Goal: Task Accomplishment & Management: Use online tool/utility

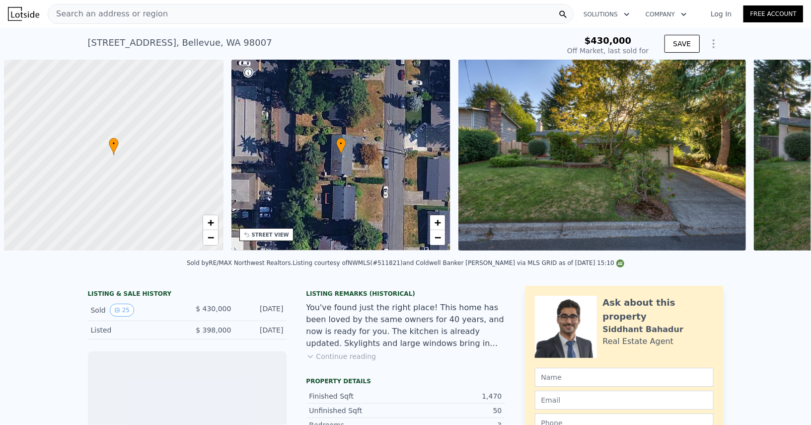
scroll to position [0, 3]
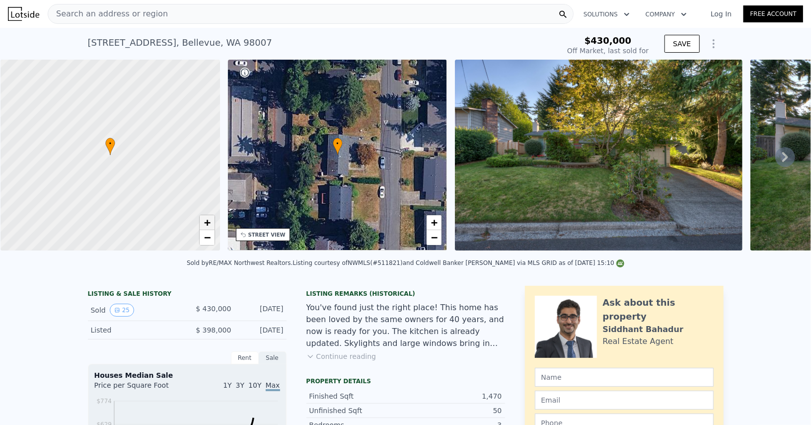
click at [211, 220] on link "+" at bounding box center [207, 222] width 15 height 15
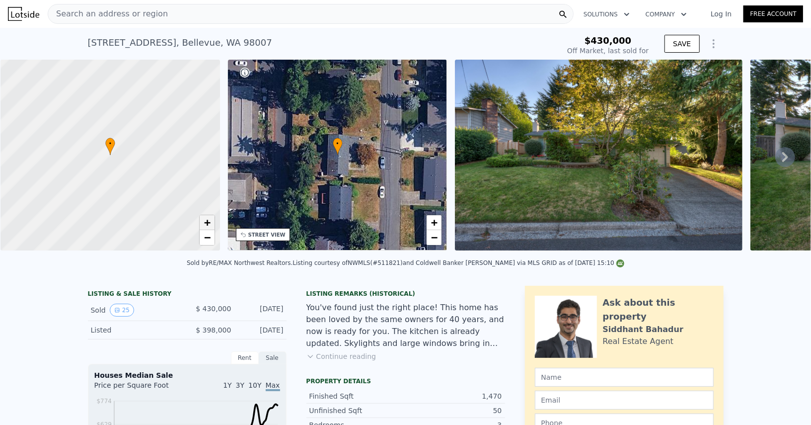
click at [211, 220] on link "+" at bounding box center [207, 222] width 15 height 15
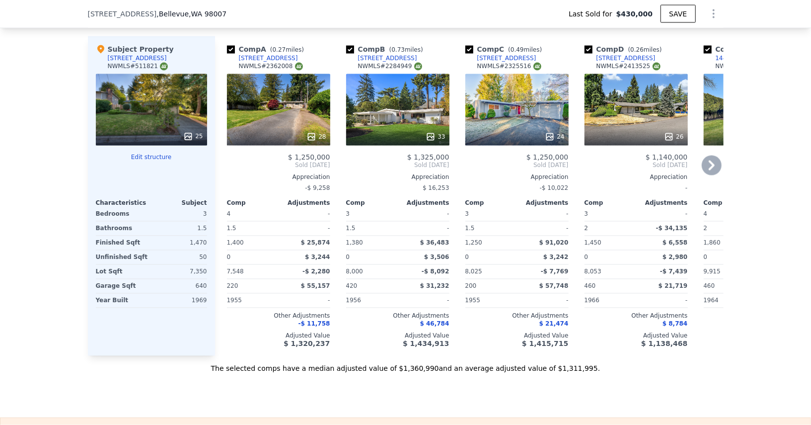
scroll to position [1086, 0]
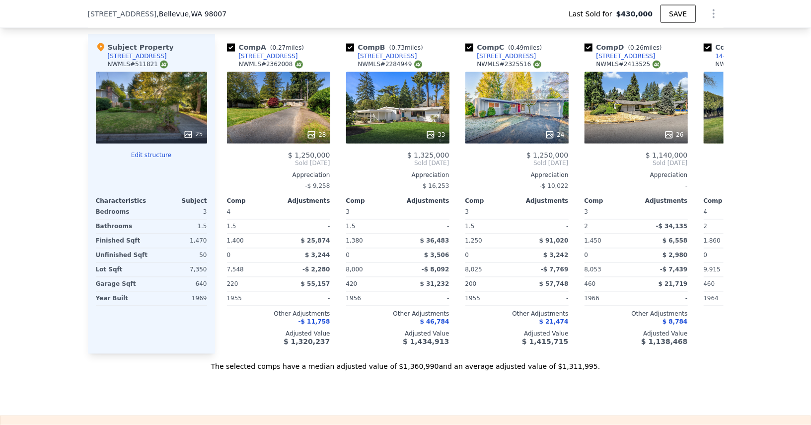
click at [188, 106] on div "25" at bounding box center [151, 108] width 111 height 72
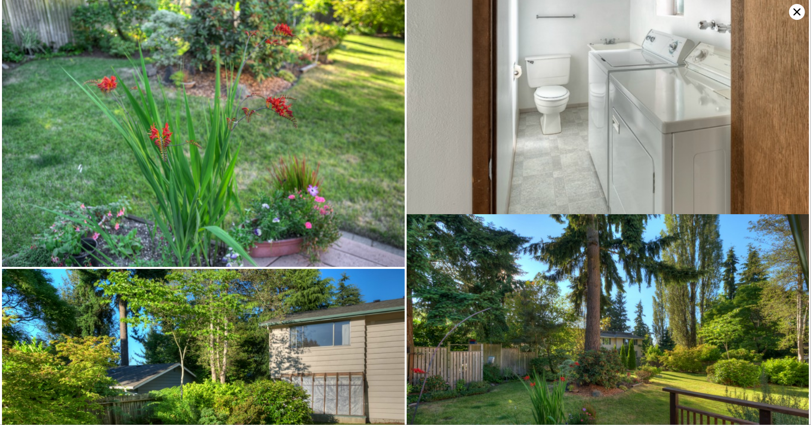
scroll to position [2690, 0]
click at [797, 12] on icon at bounding box center [797, 11] width 7 height 7
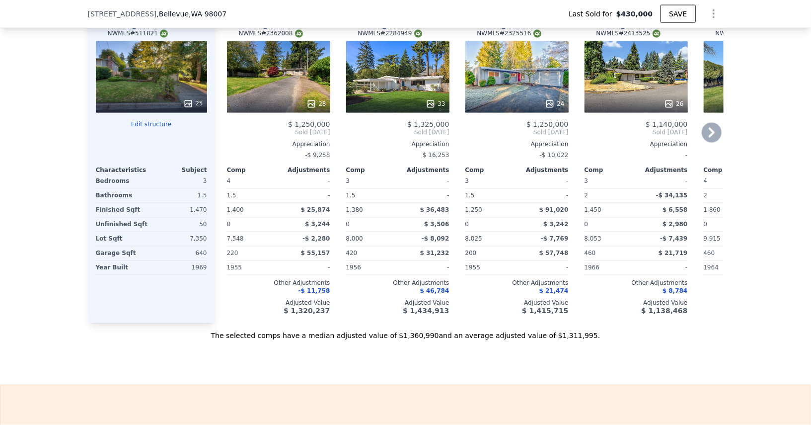
scroll to position [1116, 0]
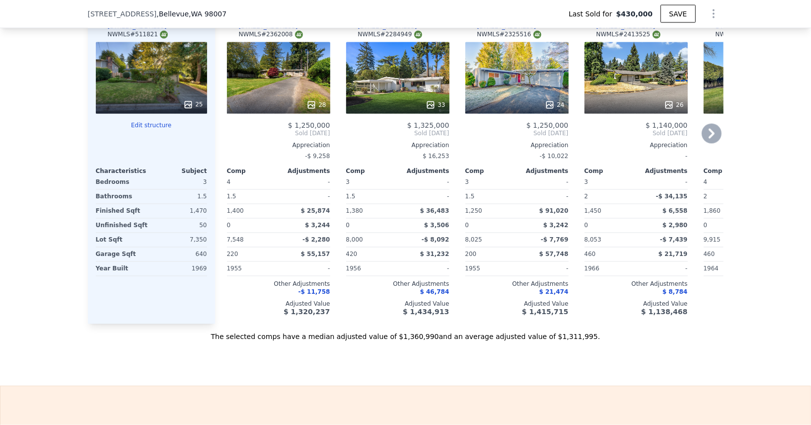
type input "$ 1,318,000"
type input "$ 754,488"
click at [293, 96] on div at bounding box center [278, 105] width 103 height 18
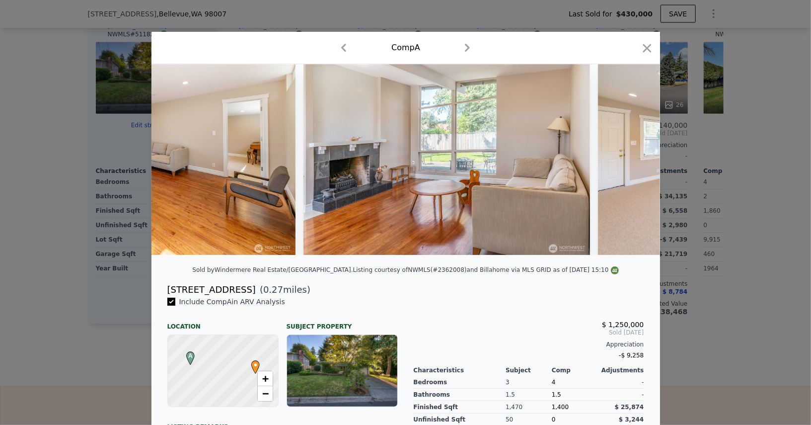
scroll to position [0, 1556]
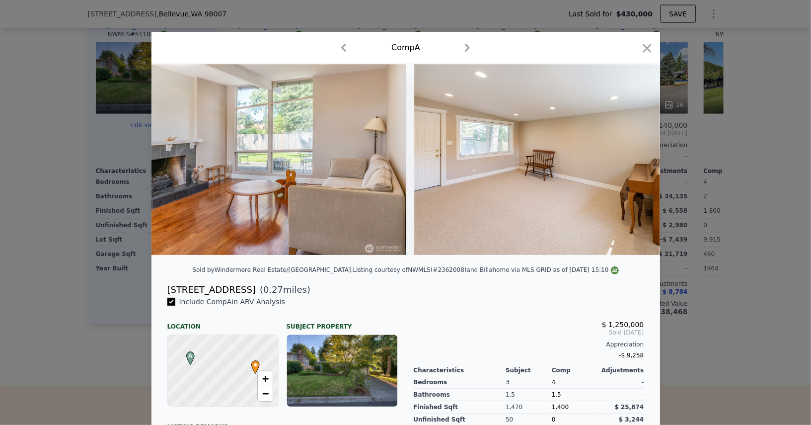
click at [794, 241] on div at bounding box center [405, 212] width 811 height 425
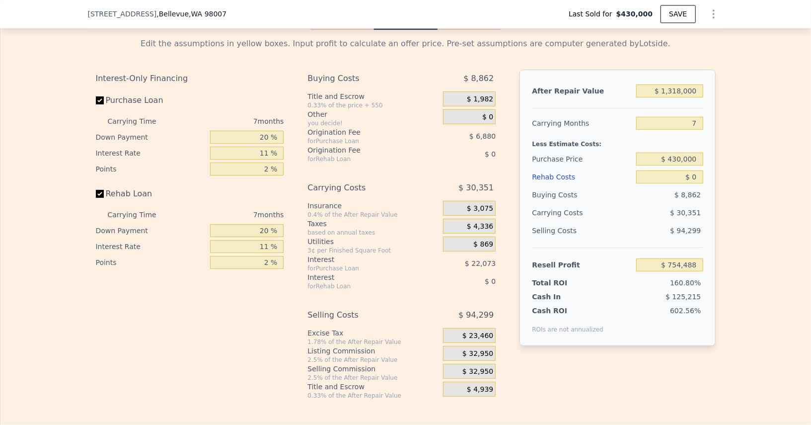
scroll to position [1570, 0]
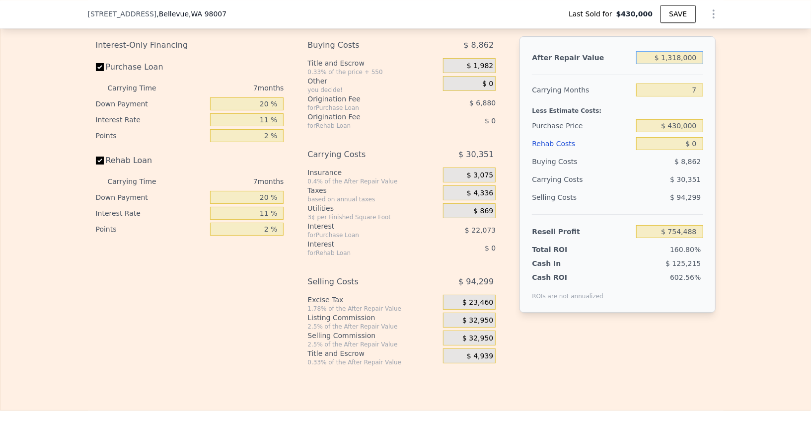
click at [685, 51] on input "$ 1,318,000" at bounding box center [669, 57] width 67 height 13
type input "$ 1"
type input "-$ 466,687"
type input "$ 140"
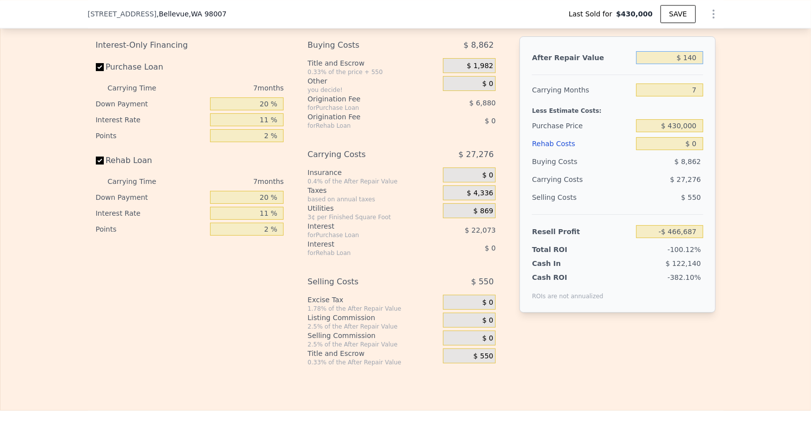
type input "-$ 466,674"
type input "$ 1,400"
type input "-$ 465,391"
type input "$ 140,000"
type input "-$ 336,973"
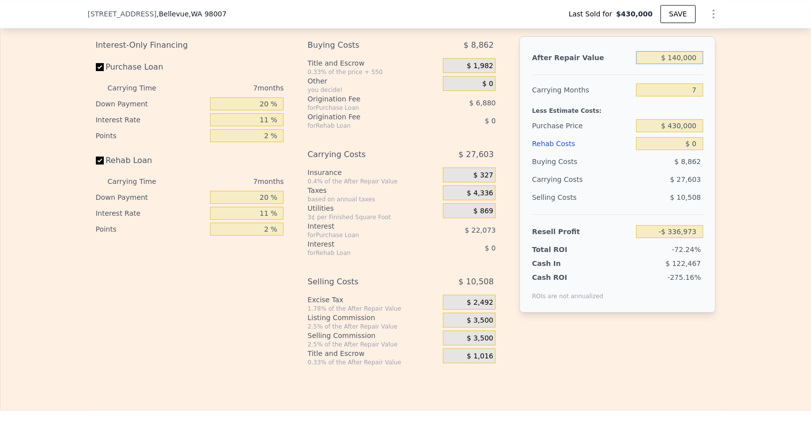
type input "$ 1,400,000"
type input "$ 830,463"
type input "$ 1,400,000"
click at [694, 83] on input "7" at bounding box center [669, 89] width 67 height 13
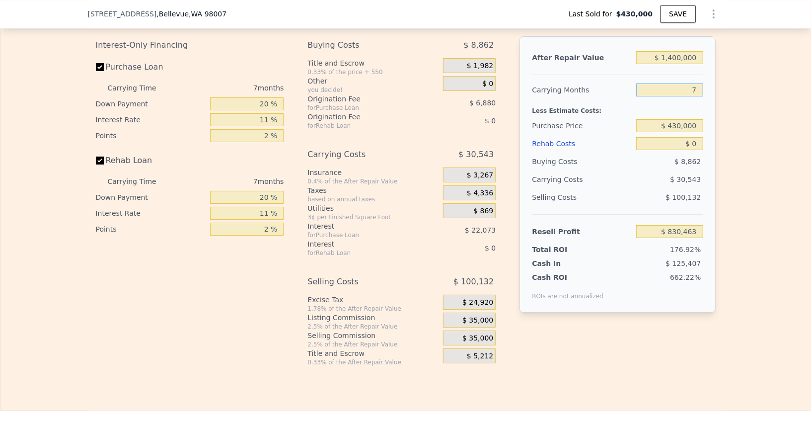
type input "5"
type input "$ 839,190"
type input "5"
click at [687, 122] on input "$ 430,000" at bounding box center [669, 125] width 67 height 13
click at [687, 119] on input "$ 430,000" at bounding box center [669, 125] width 67 height 13
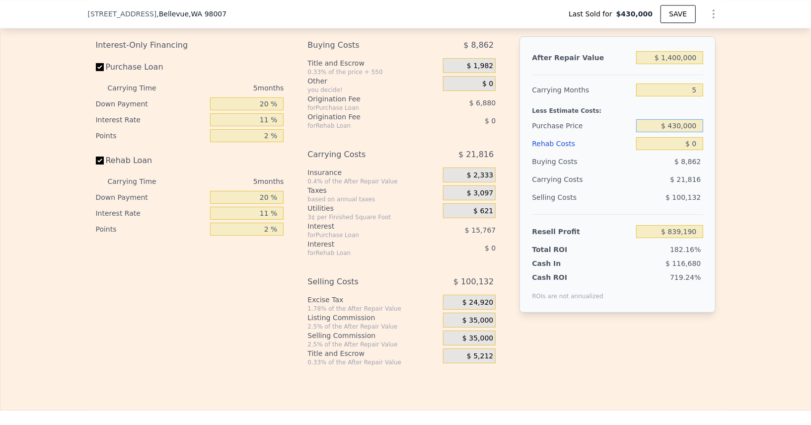
click at [687, 119] on input "$ 430,000" at bounding box center [669, 125] width 67 height 13
type input "$ 1,040,000"
click at [697, 137] on input "$ 0" at bounding box center [669, 143] width 67 height 13
type input "$ 195,029"
click at [697, 137] on input "$ 0" at bounding box center [669, 143] width 67 height 13
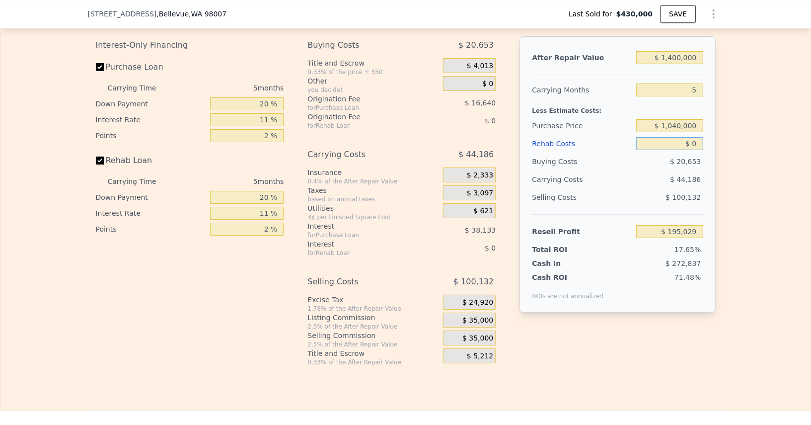
type input "$ 1"
type input "$ 195,028"
type input "$ 14,000"
type input "$ 193,557"
type input "$ 140,000"
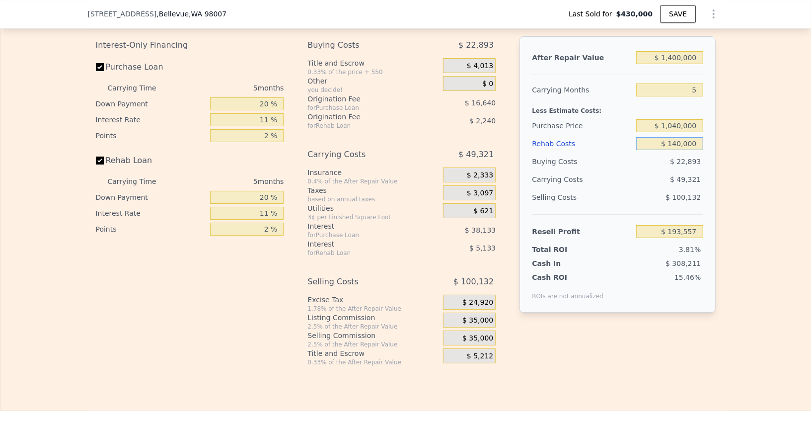
type input "$ 47,654"
type input "$ 140,000"
click at [662, 153] on div "$ 22,893" at bounding box center [669, 162] width 67 height 18
click at [474, 334] on span "$ 35,000" at bounding box center [478, 338] width 31 height 9
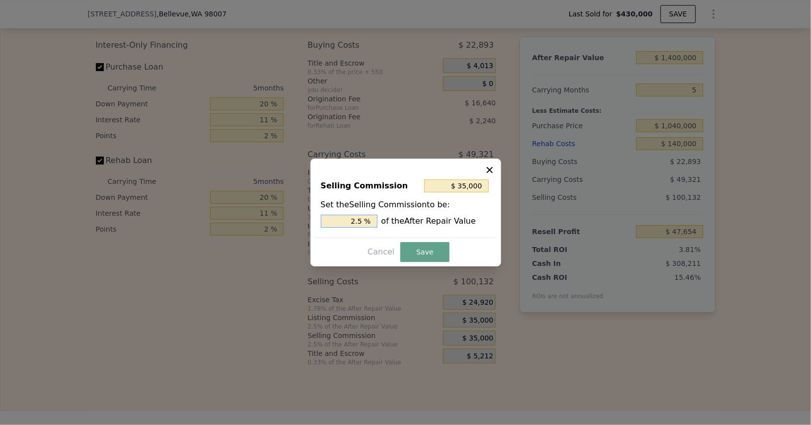
click at [342, 226] on input "2.5 %" at bounding box center [349, 221] width 57 height 13
click at [341, 226] on input "2.5 %" at bounding box center [349, 221] width 57 height 13
type input "$ 175,000"
type input "12.5 %"
click at [344, 226] on input "12.5 %" at bounding box center [349, 221] width 57 height 13
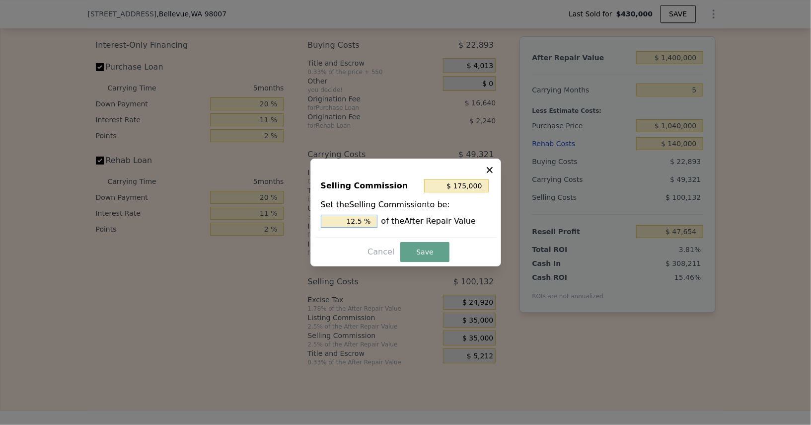
click at [344, 226] on input "12.5 %" at bounding box center [349, 221] width 57 height 13
type input "$ 14,000"
type input "1 %"
click at [418, 251] on button "Save" at bounding box center [424, 252] width 49 height 20
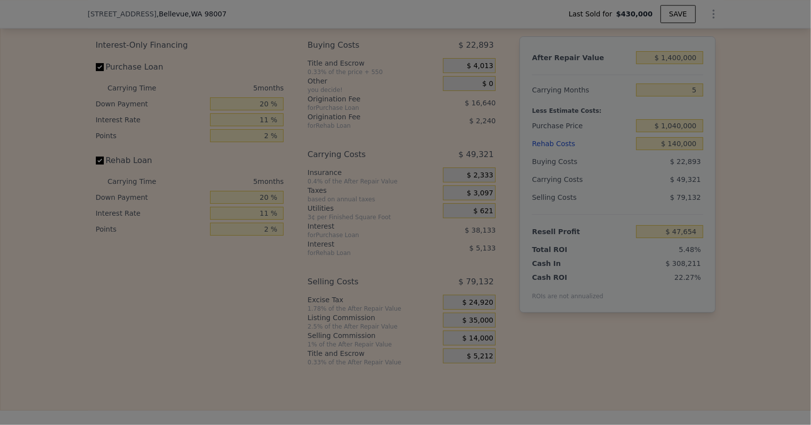
type input "$ 68,654"
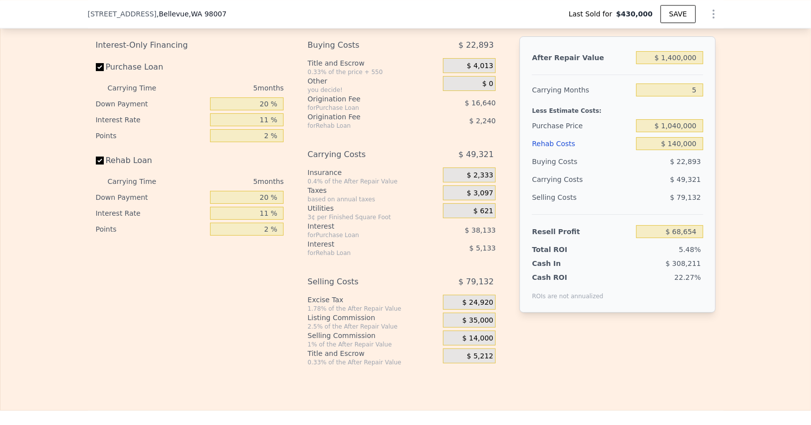
click at [249, 103] on div "20 %" at bounding box center [247, 104] width 74 height 16
click at [254, 99] on input "20 %" at bounding box center [247, 103] width 74 height 13
type input "1 %"
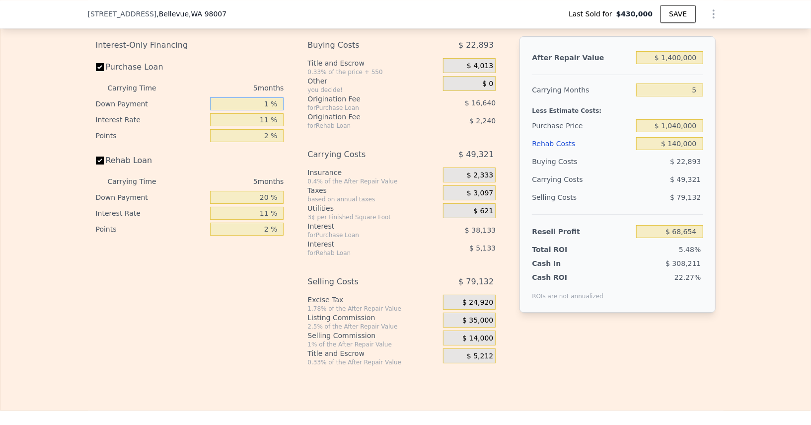
type input "$ 55,647"
type input "-1 %"
type input "$ 54,276"
type input "-"
type input "10 %"
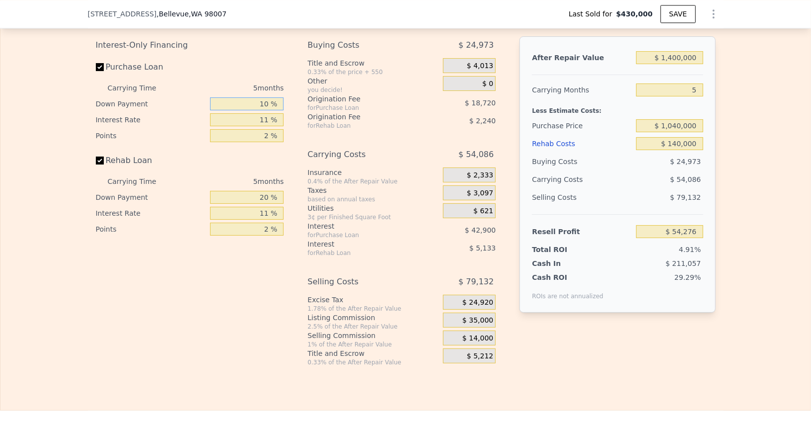
type input "$ 61,809"
type input "10 %"
click at [256, 114] on input "11 %" at bounding box center [247, 119] width 74 height 13
type input "1 %"
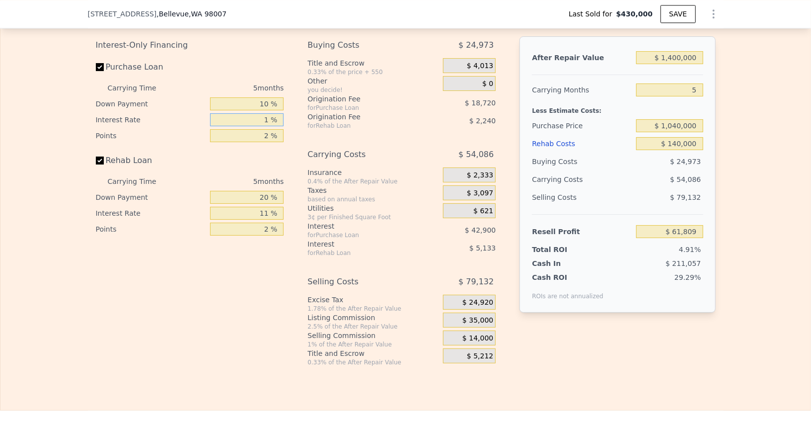
type input "$ 100,809"
type input "10 %"
type input "$ 65,709"
type input "10.5 %"
type input "$ 63,759"
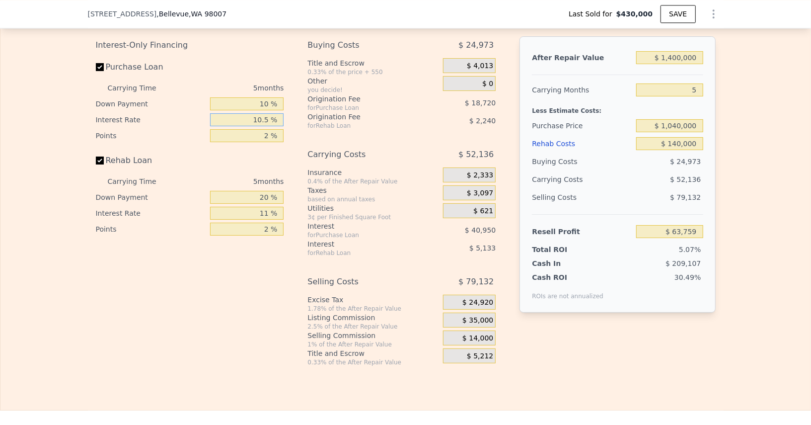
type input "10.5 %"
click at [255, 129] on input "2 %" at bounding box center [247, 135] width 74 height 13
type input "1. %"
type input "$ 73,119"
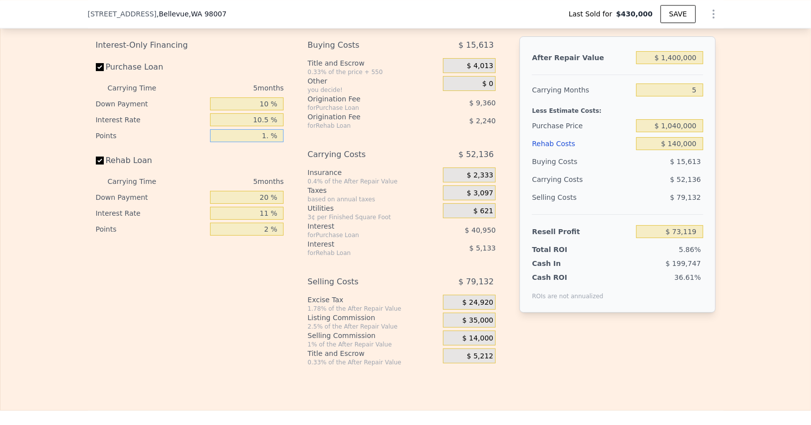
type input "1.7 %"
type input "$ 66,567"
type input "1.75 %"
type input "$ 66,099"
type input "1.75 %"
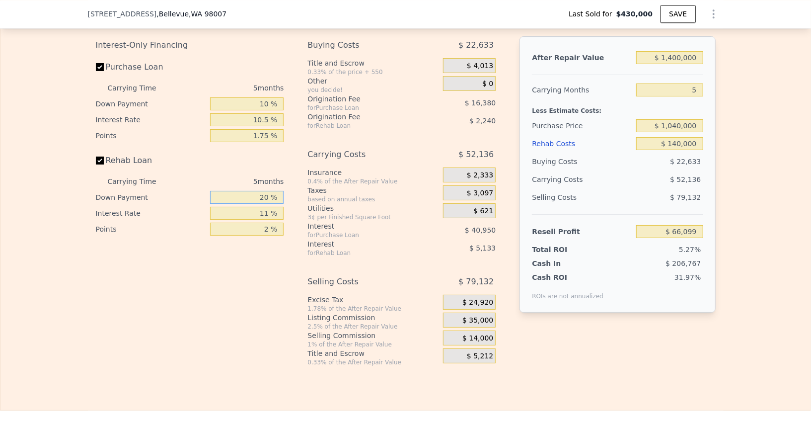
click at [252, 193] on input "20 %" at bounding box center [247, 197] width 74 height 13
type input "1 %"
type input "$ 64,347"
type input "10 %"
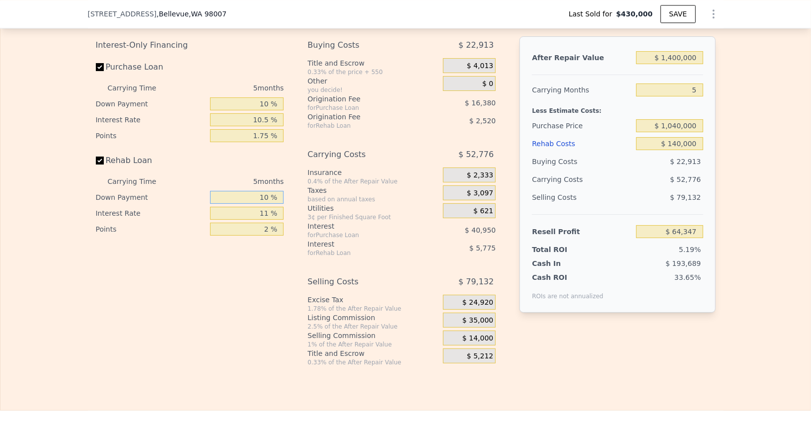
type input "$ 65,179"
type input "10 %"
click at [258, 207] on input "11 %" at bounding box center [247, 213] width 74 height 13
type input "10 %"
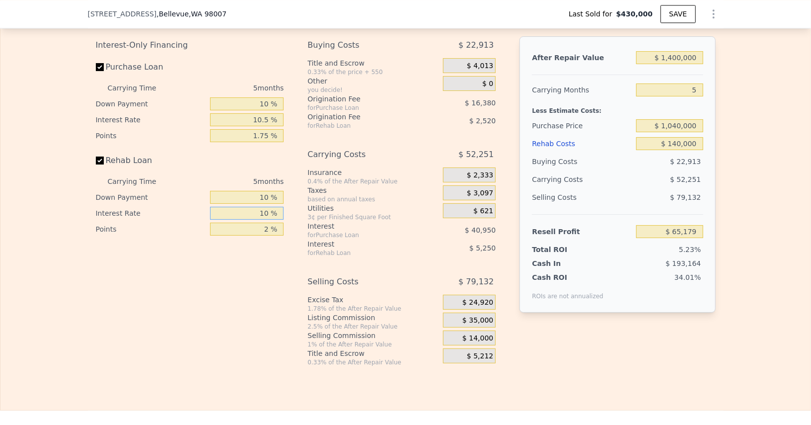
type input "$ 65,704"
type input "10.5 %"
type input "$ 65,439"
type input "10.5 %"
click at [257, 223] on input "2 %" at bounding box center [247, 229] width 74 height 13
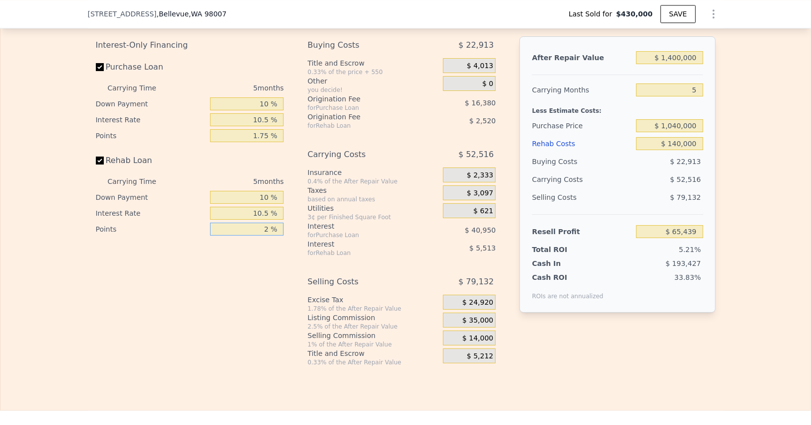
click at [257, 223] on input "2 %" at bounding box center [247, 229] width 74 height 13
type input "1 %"
type input "$ 66,699"
type input "1.7 %"
type input "$ 65,817"
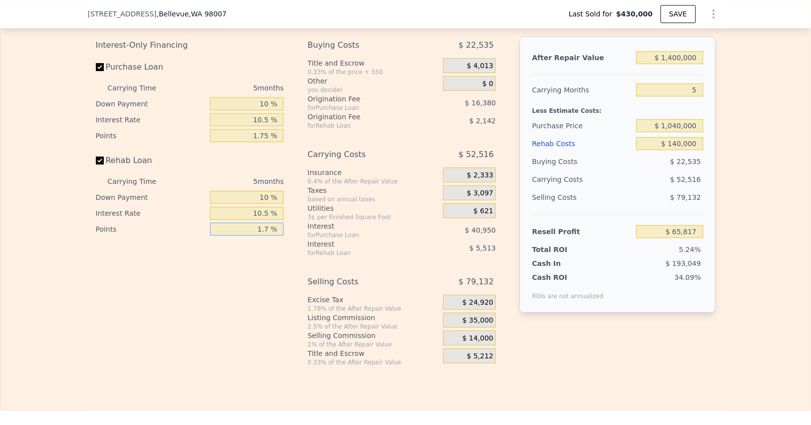
type input "1.75 %"
type input "$ 65,754"
type input "1.75 %"
click at [525, 365] on div "Rehab Resell Rental Edit the assumptions in yellow boxes. Input profit to calcu…" at bounding box center [405, 170] width 811 height 479
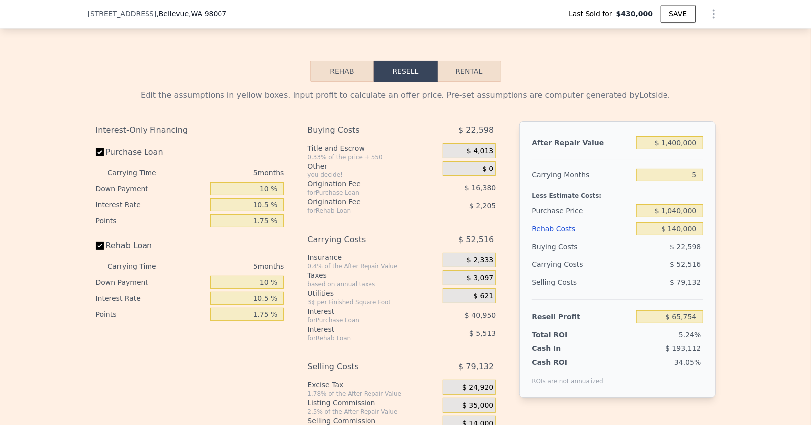
scroll to position [1486, 0]
type input "$ 1,318,000"
type input "7"
type input "$ 0"
type input "$ 754,488"
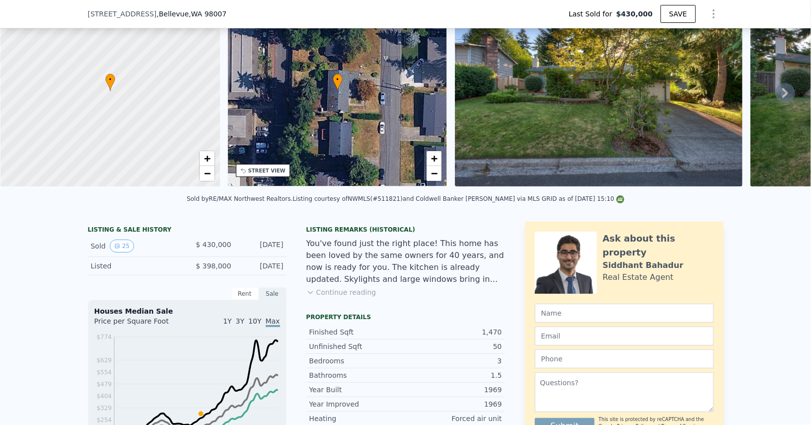
scroll to position [0, 0]
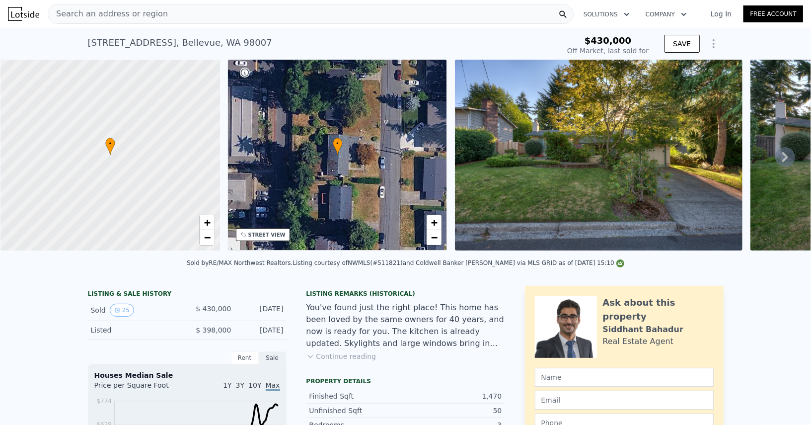
click at [173, 16] on div "Search an address or region" at bounding box center [311, 14] width 526 height 20
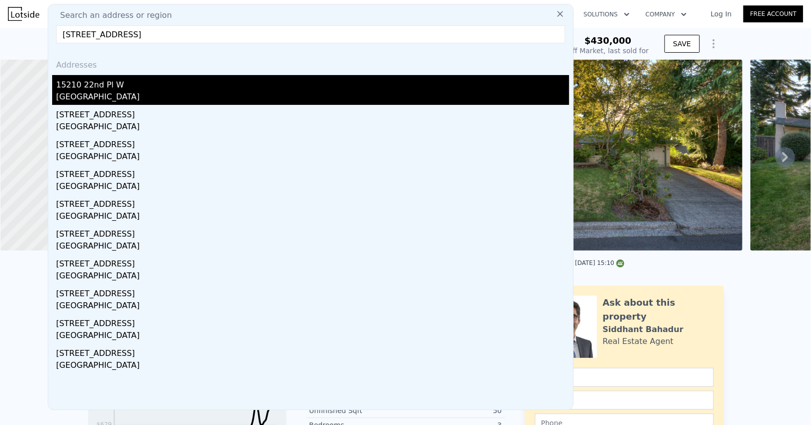
type input "[STREET_ADDRESS]"
click at [104, 85] on div "15210 22nd Pl W" at bounding box center [312, 83] width 513 height 16
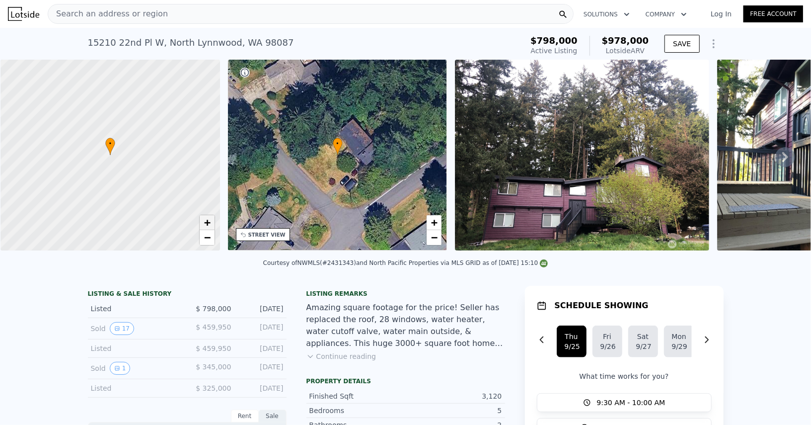
click at [210, 220] on span "+" at bounding box center [207, 222] width 6 height 12
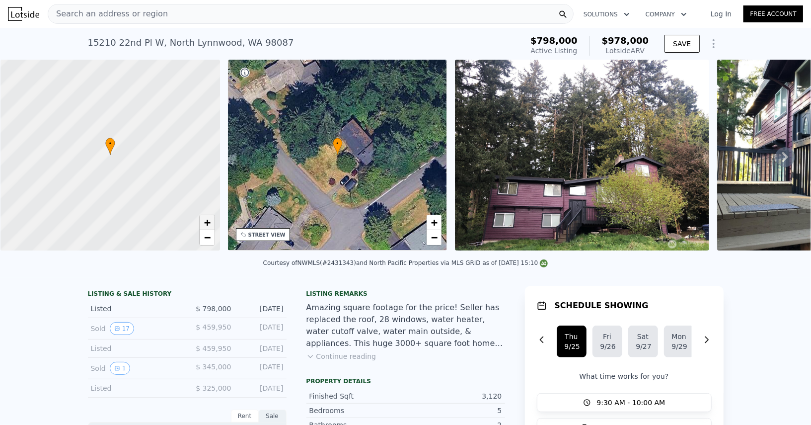
click at [210, 220] on span "+" at bounding box center [207, 222] width 6 height 12
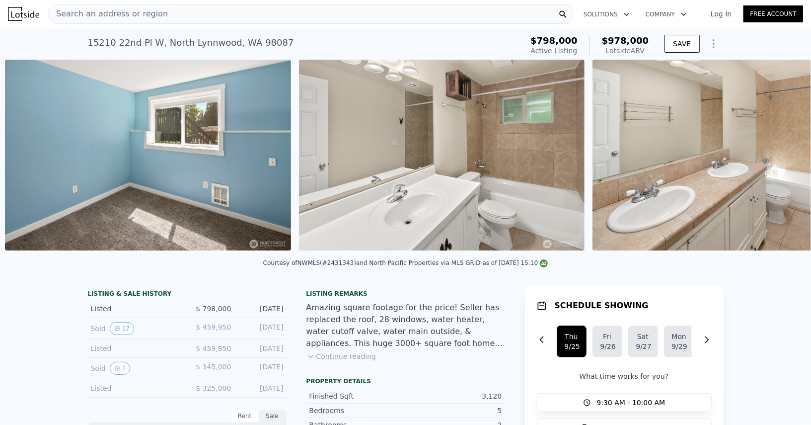
scroll to position [0, 9472]
click at [211, 19] on div "Search an address or region" at bounding box center [311, 14] width 526 height 20
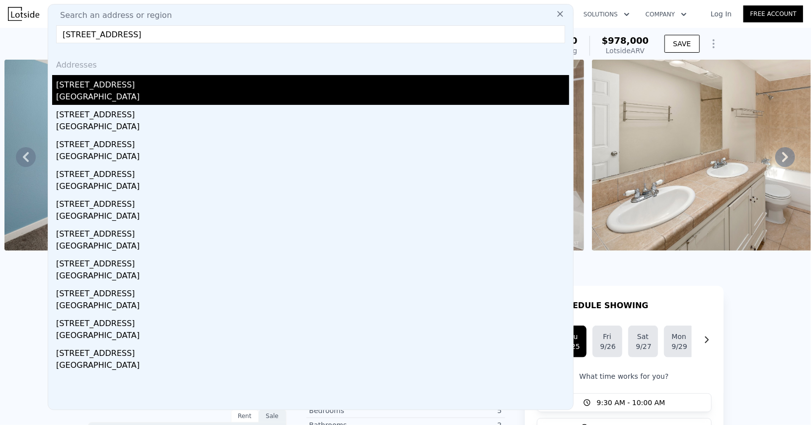
type input "[STREET_ADDRESS]"
click at [130, 92] on div "[GEOGRAPHIC_DATA]" at bounding box center [312, 98] width 513 height 14
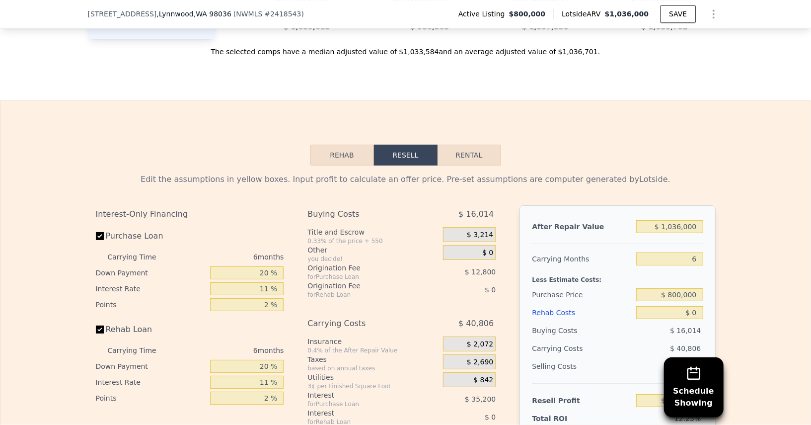
scroll to position [1508, 0]
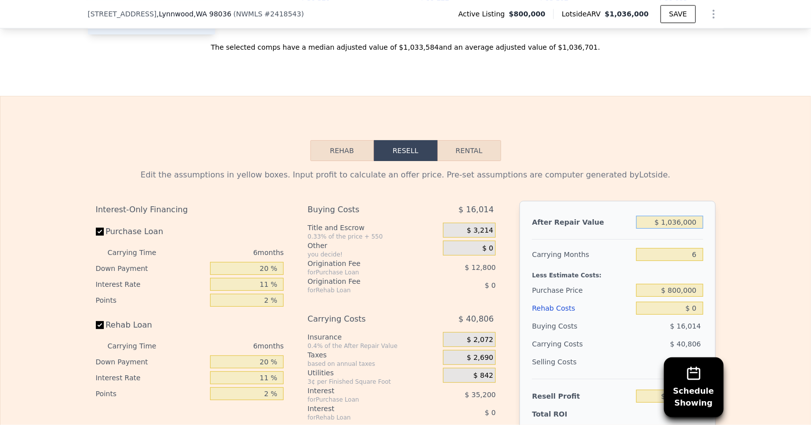
click at [672, 216] on input "$ 1,036,000" at bounding box center [669, 222] width 67 height 13
type input "$ 11"
type input "-$ 855,287"
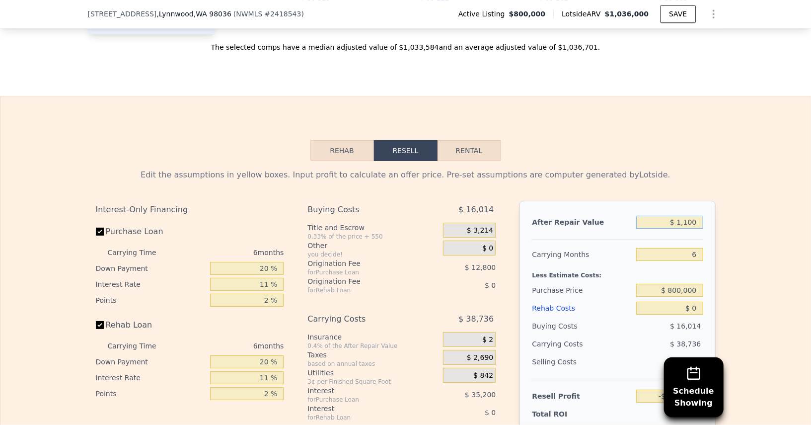
type input "$ 11,000"
type input "-$ 845,103"
type input "$ 1,100,000"
type input "$ 164,259"
type input "$ 1,100,000"
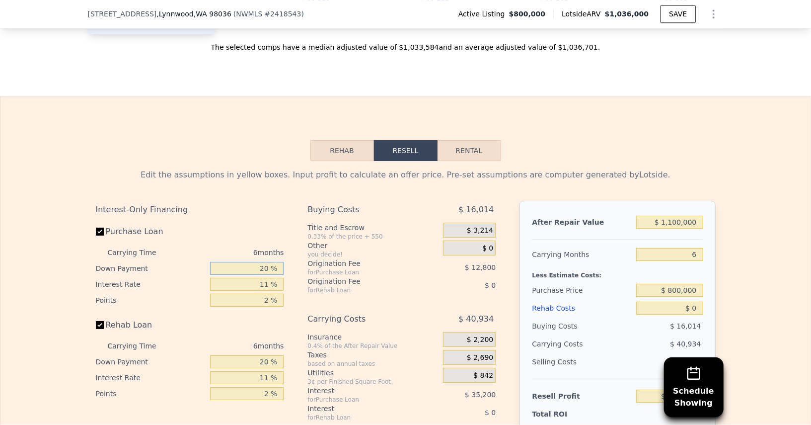
click at [255, 262] on input "20 %" at bounding box center [247, 268] width 74 height 13
type input "10 %"
type input "$ 158,261"
type input "10 %"
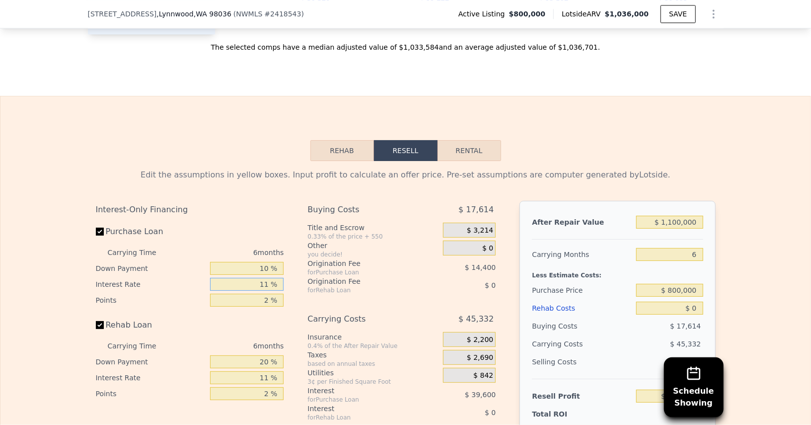
click at [261, 278] on input "11 %" at bounding box center [247, 284] width 74 height 13
type input "1 %"
type input "$ 194,261"
type input "10 %"
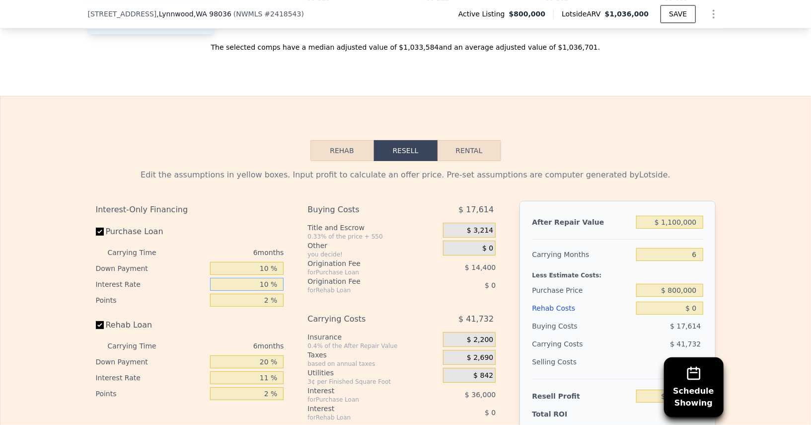
type input "$ 161,861"
type input "10.5 %"
type input "$ 160,061"
type input "10.5 %"
click at [272, 294] on input "2 %" at bounding box center [247, 300] width 74 height 13
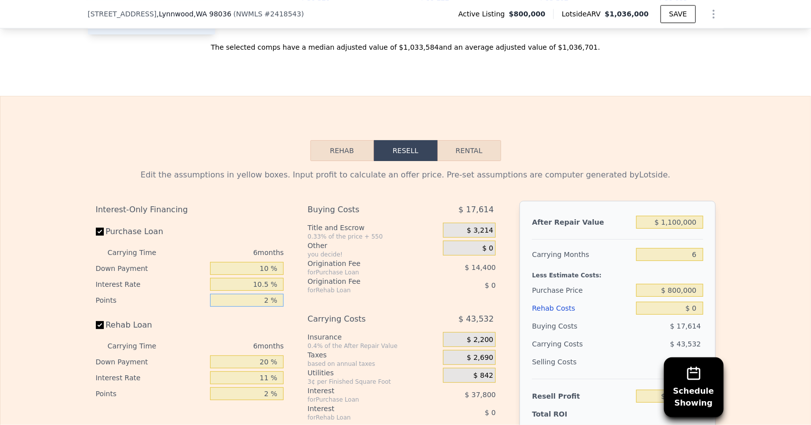
click at [265, 294] on input "2 %" at bounding box center [247, 300] width 74 height 13
type input "1. %"
type input "$ 167,261"
type input "1.7 %"
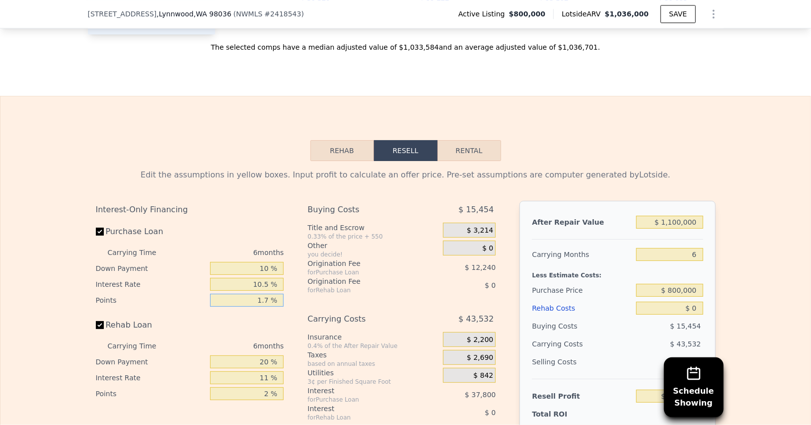
type input "$ 162,221"
type input "1.75 %"
type input "$ 161,861"
type input "1.75 %"
click at [256, 355] on input "20 %" at bounding box center [247, 361] width 74 height 13
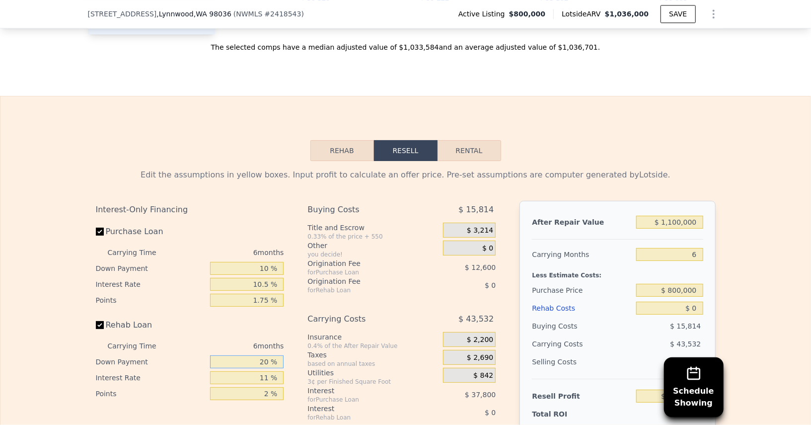
click at [256, 355] on input "20 %" at bounding box center [247, 361] width 74 height 13
type input "10 %"
click at [261, 371] on input "11 %" at bounding box center [247, 377] width 74 height 13
type input "10.5 %"
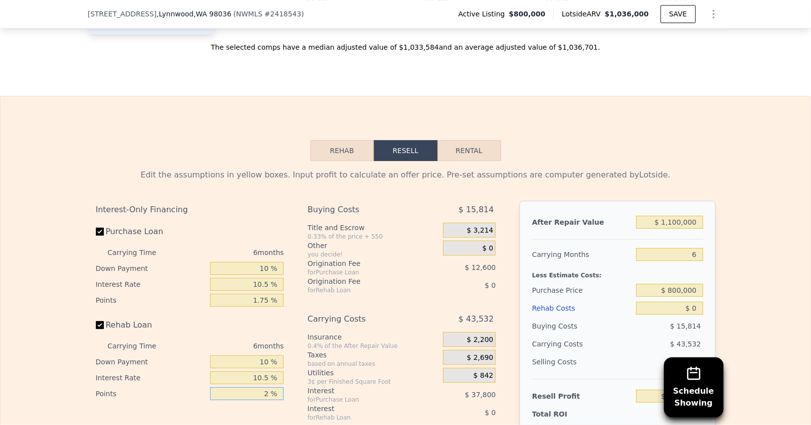
click at [260, 387] on input "2 %" at bounding box center [247, 393] width 74 height 13
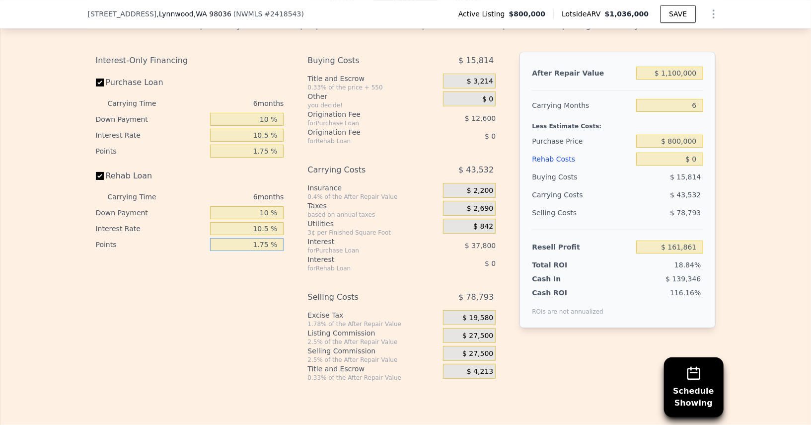
scroll to position [1657, 0]
type input "1.75 %"
click at [474, 345] on div "$ 27,500" at bounding box center [469, 352] width 53 height 15
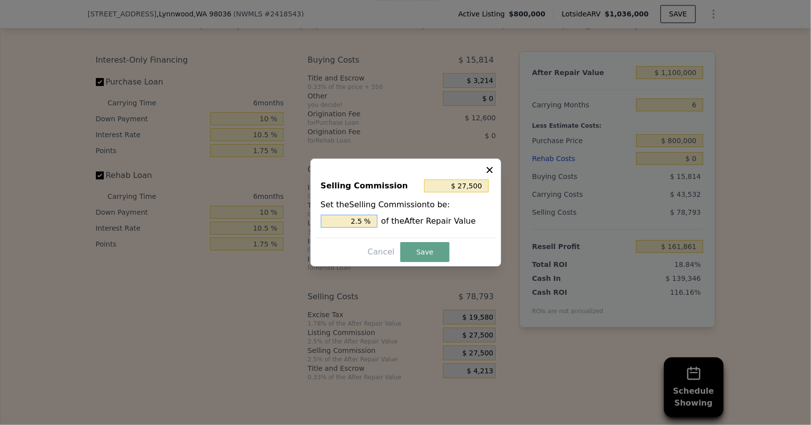
click at [335, 219] on input "2.5 %" at bounding box center [349, 221] width 57 height 13
type input "$ 11,000"
type input "1 %"
click at [430, 242] on button "Save" at bounding box center [424, 252] width 49 height 20
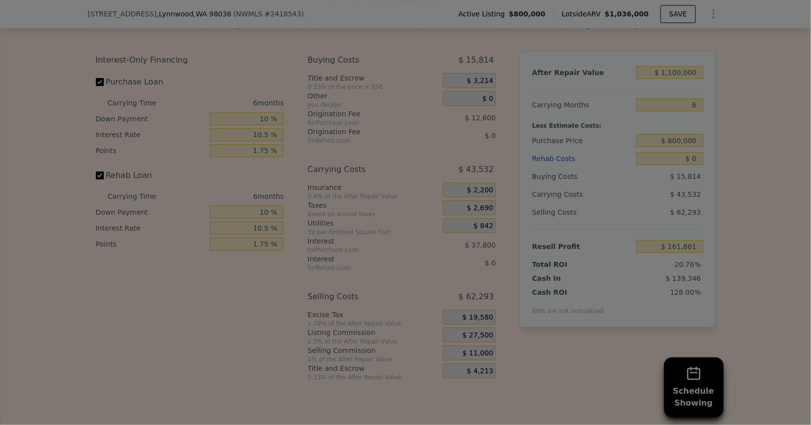
type input "$ 178,361"
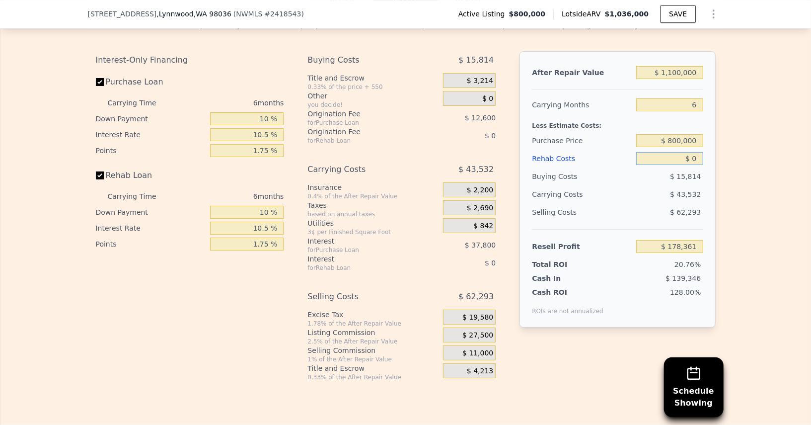
click at [694, 152] on input "$ 0" at bounding box center [669, 158] width 67 height 13
type input "$ 2"
type input "$ 178,359"
type input "$ 2,200"
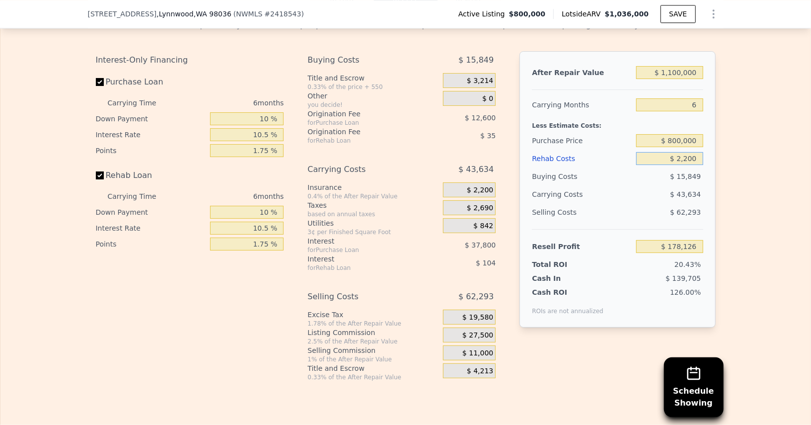
type input "$ 176,024"
type input "$ 22,000"
type input "$ 154,976"
type input "$ 220,000"
type input "-$ 55,496"
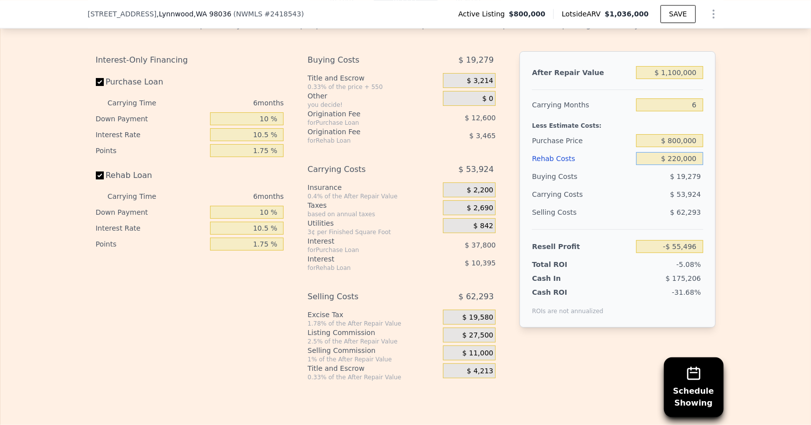
click at [638, 152] on input "$ 220,000" at bounding box center [669, 158] width 67 height 13
type input "$ 220,000"
click at [681, 134] on input "$ 800,000" at bounding box center [669, 140] width 67 height 13
type input "$ 700,000"
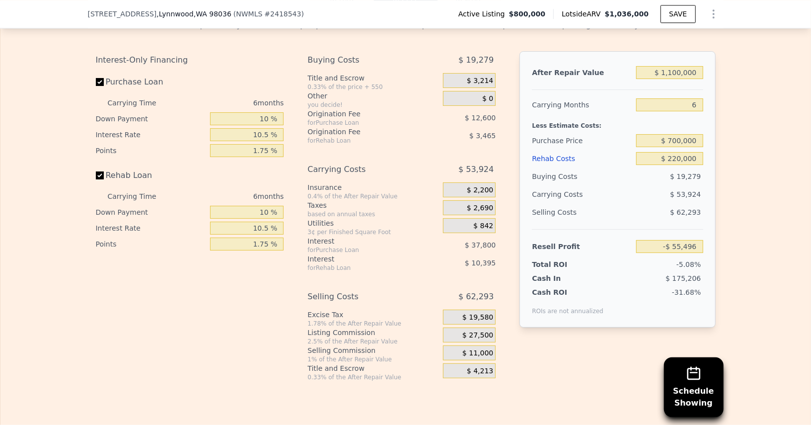
click at [608, 203] on div "Selling Costs" at bounding box center [582, 212] width 100 height 18
type input "$ 51,140"
